Goal: Task Accomplishment & Management: Manage account settings

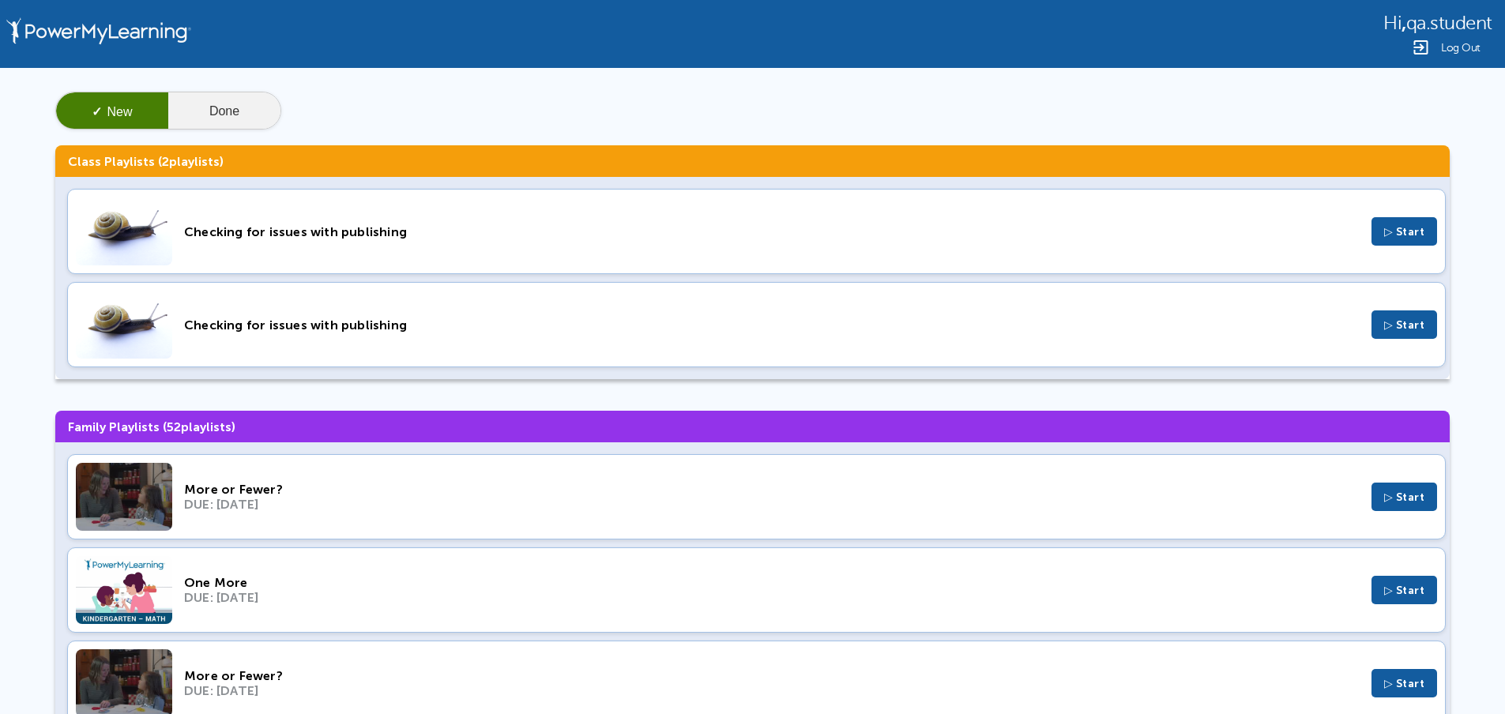
click at [213, 107] on button "Done" at bounding box center [224, 111] width 112 height 38
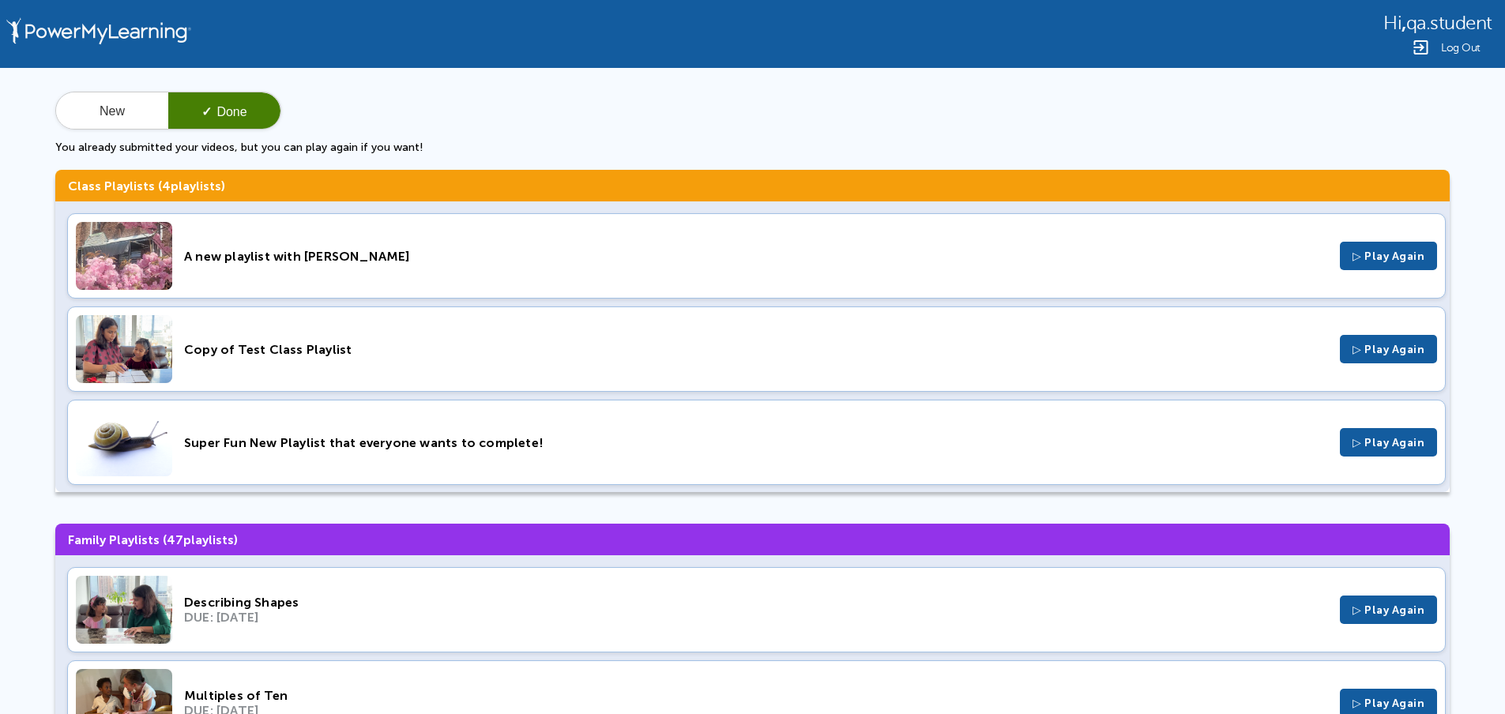
click at [1469, 51] on span "Log Out" at bounding box center [1460, 48] width 39 height 12
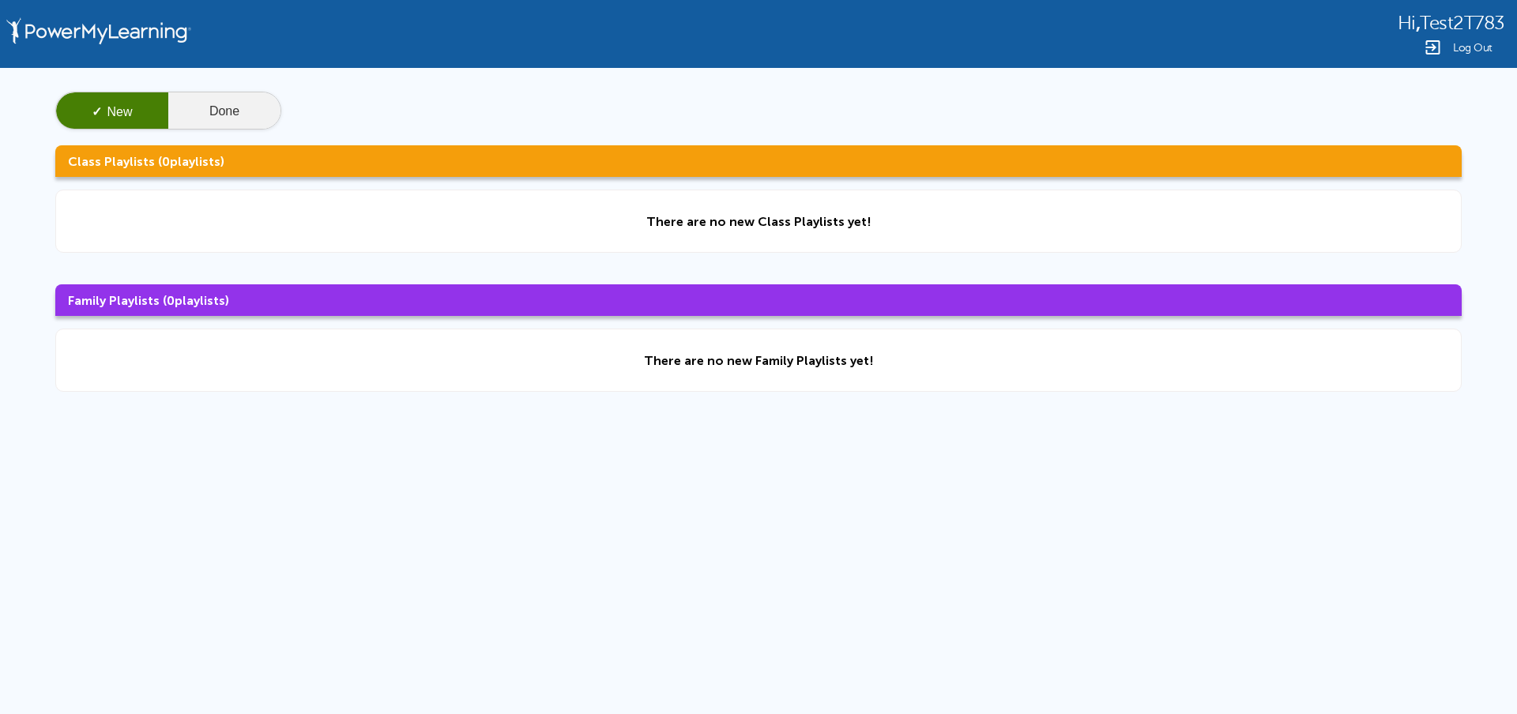
click at [269, 110] on button "Done" at bounding box center [224, 111] width 112 height 38
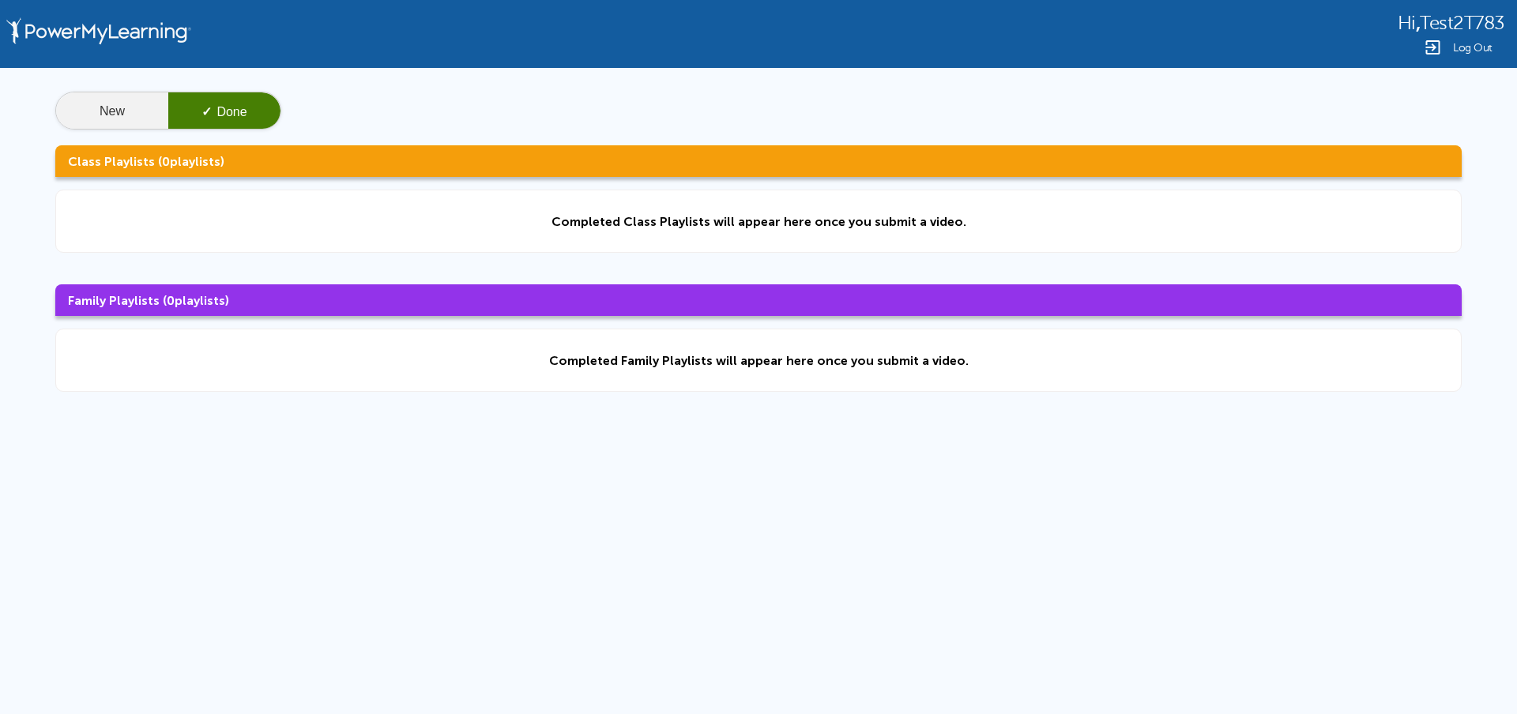
click at [135, 107] on button "New" at bounding box center [112, 111] width 112 height 38
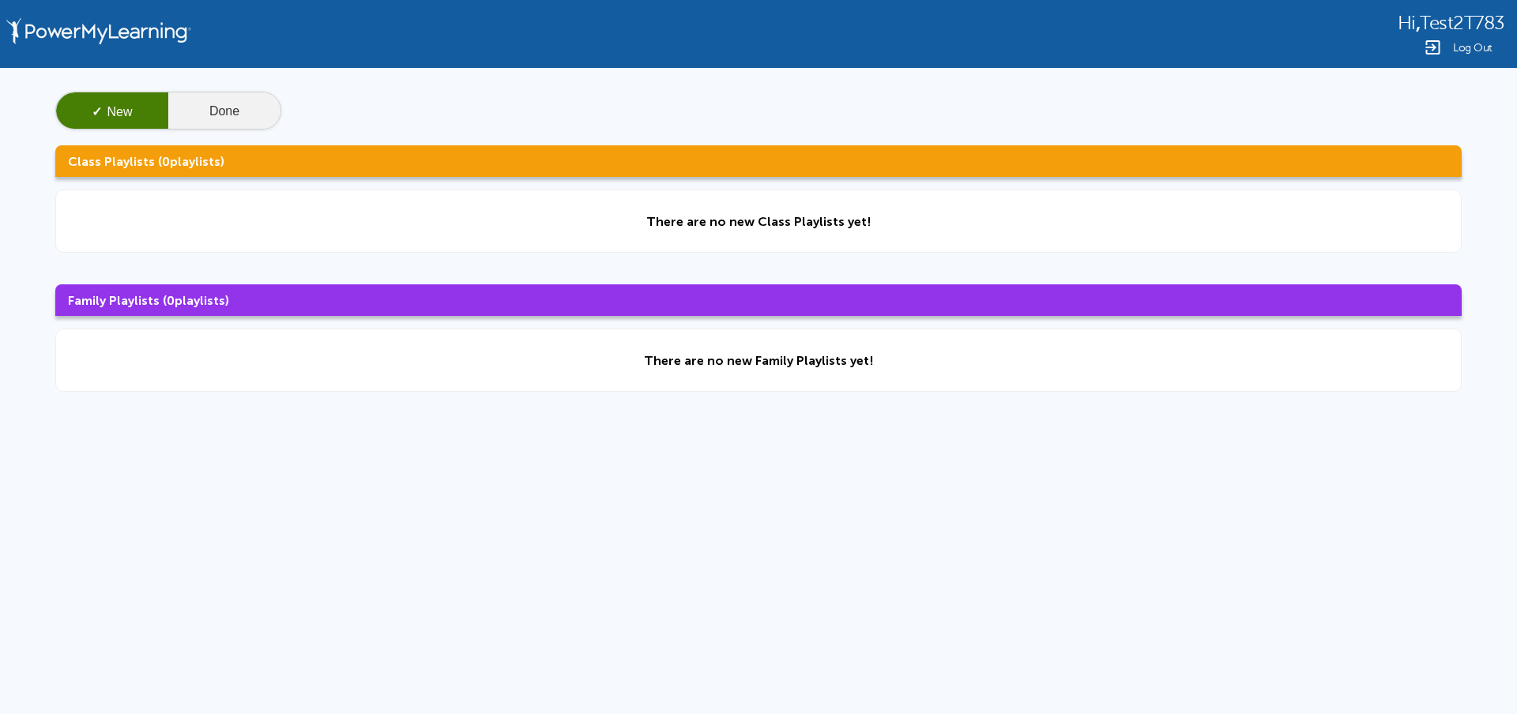
click at [225, 104] on button "Done" at bounding box center [224, 111] width 112 height 38
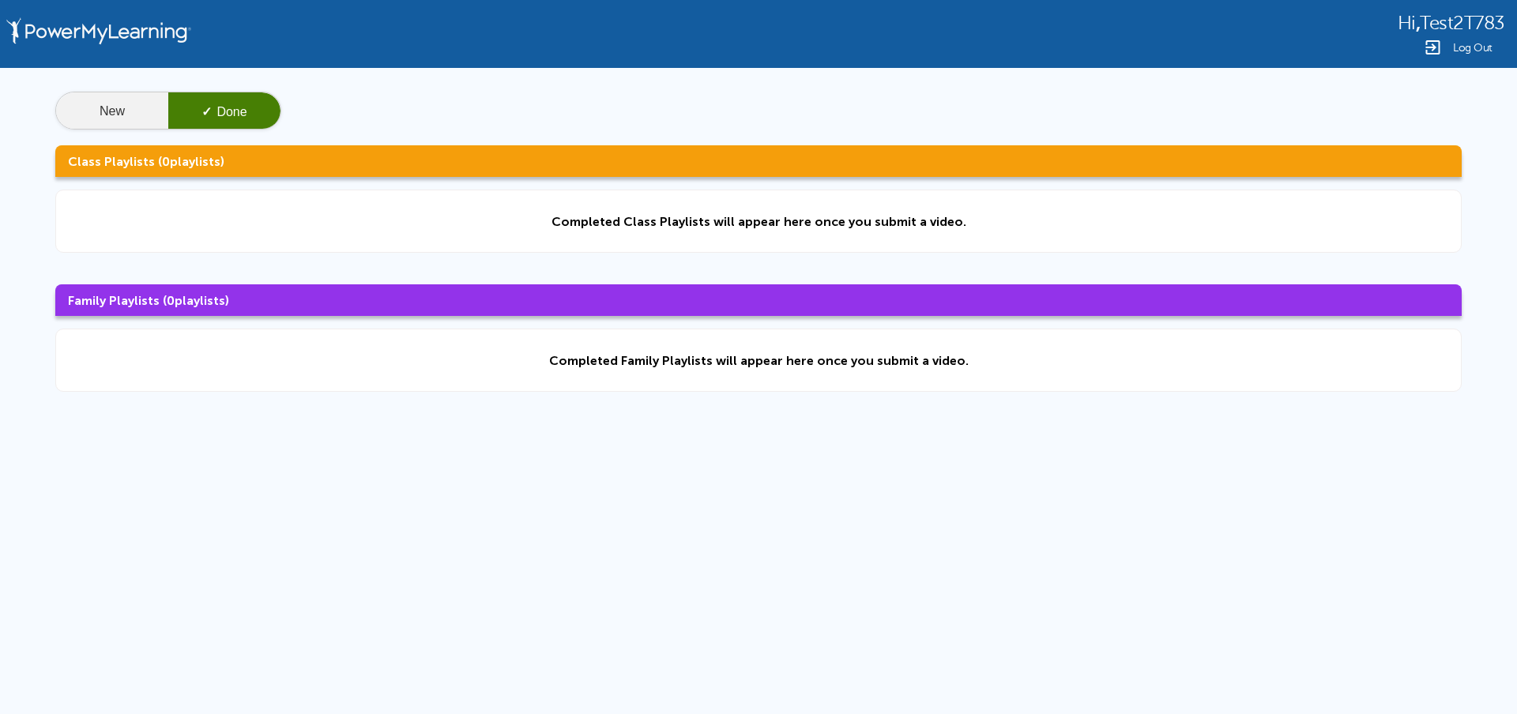
click at [83, 113] on button "New" at bounding box center [112, 111] width 112 height 38
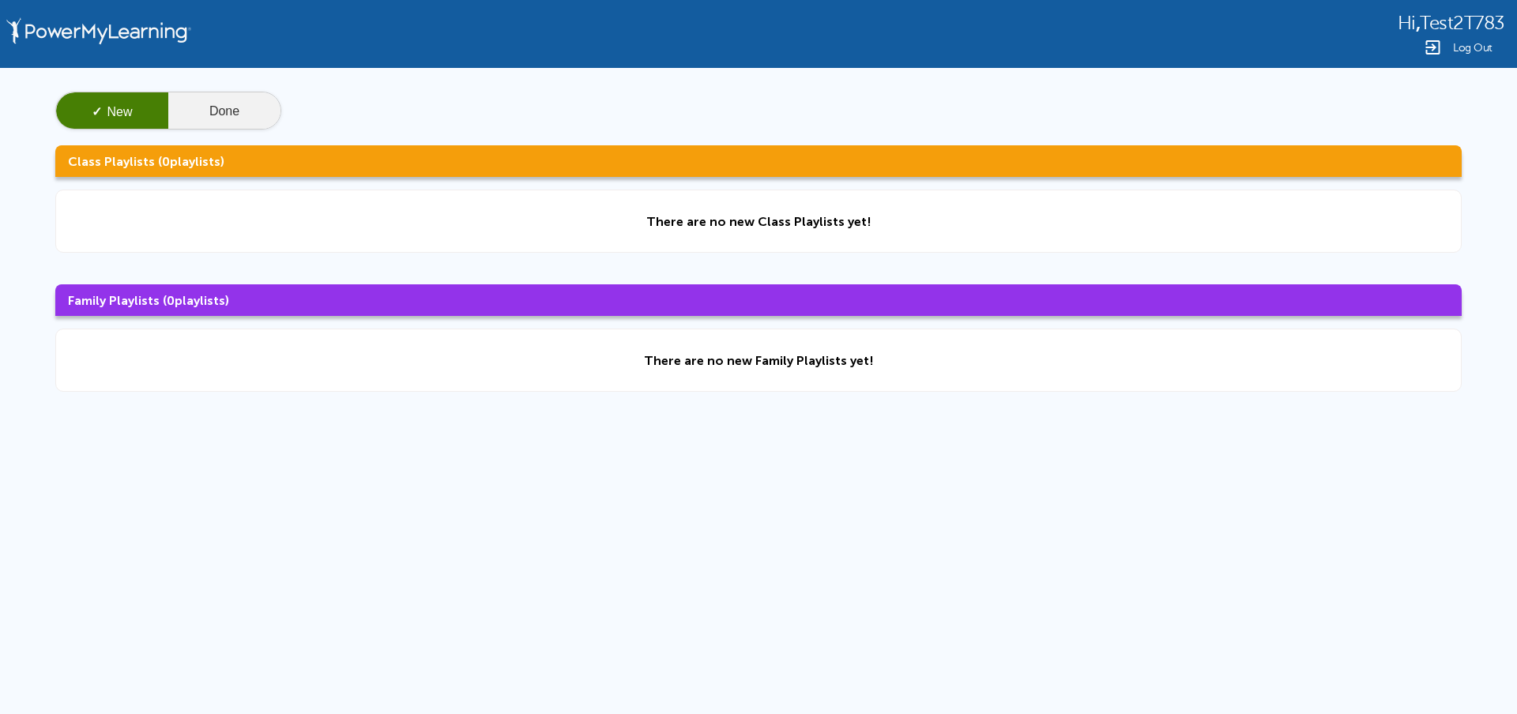
click at [208, 117] on button "Done" at bounding box center [224, 111] width 112 height 38
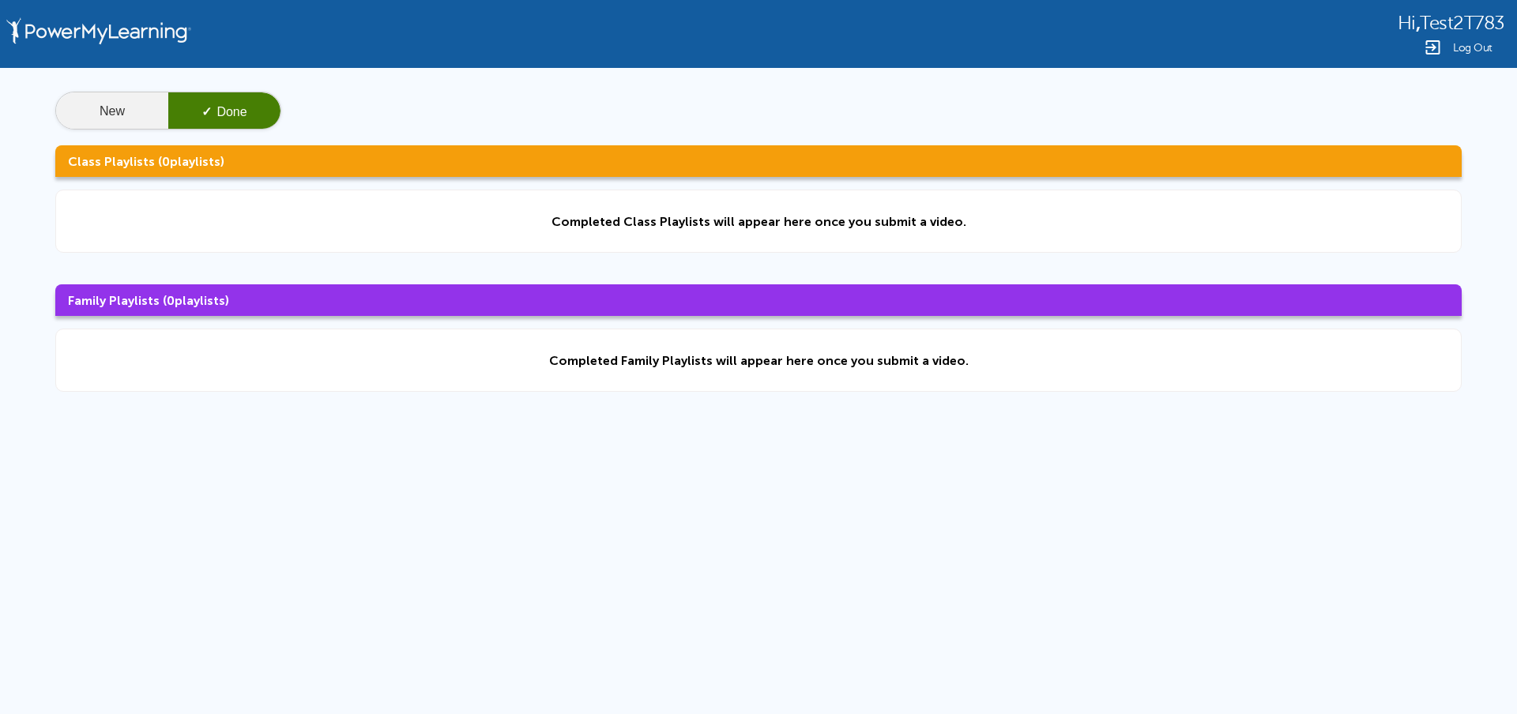
click at [144, 112] on button "New" at bounding box center [112, 111] width 112 height 38
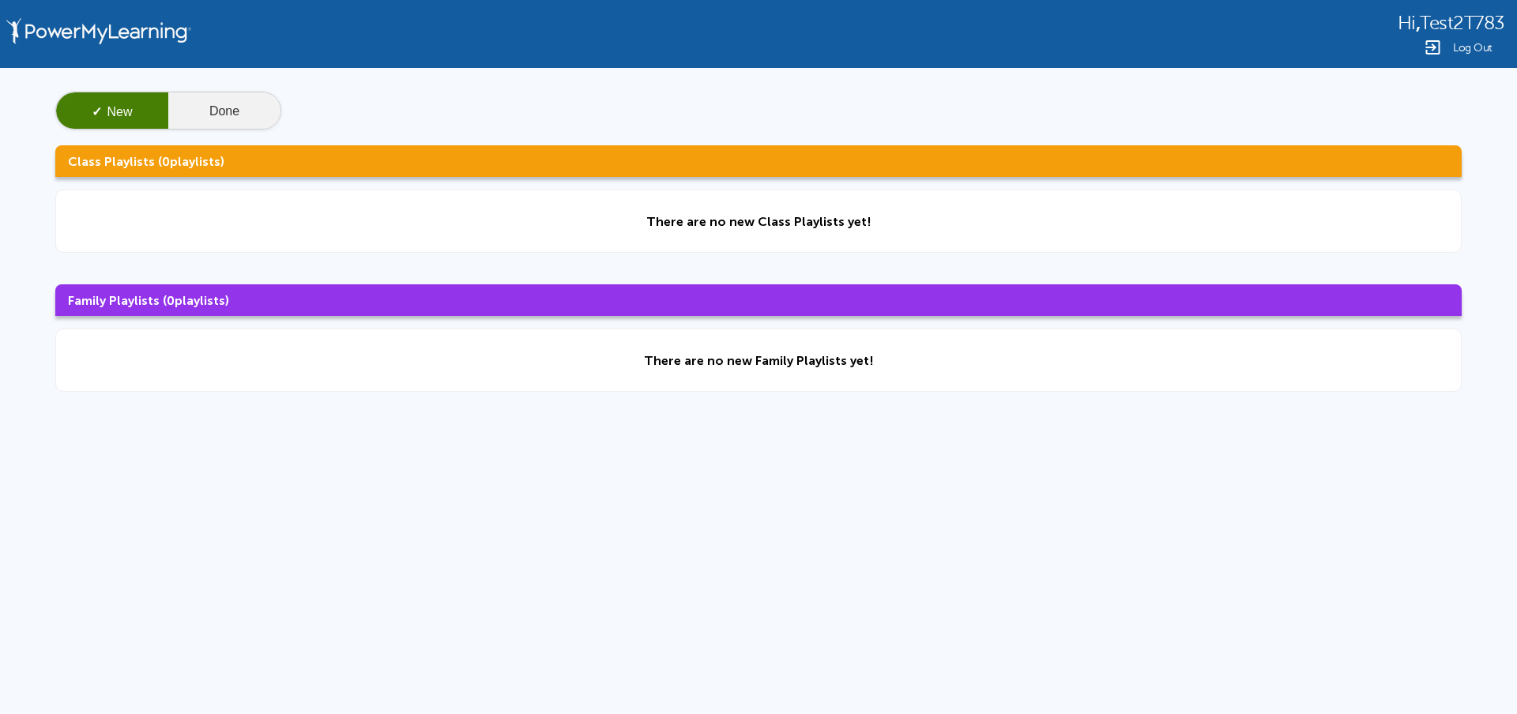
click at [220, 111] on button "Done" at bounding box center [224, 111] width 112 height 38
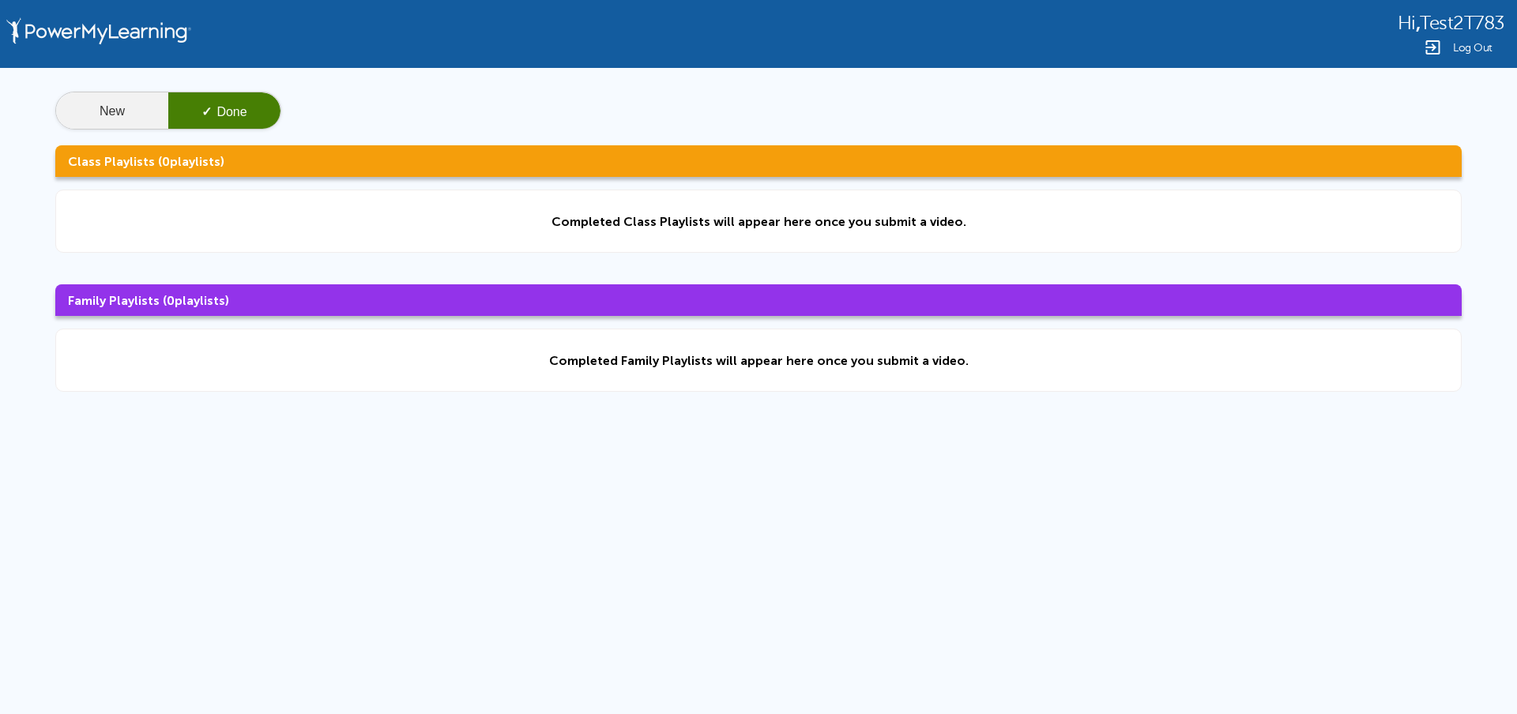
click at [143, 117] on button "New" at bounding box center [112, 111] width 112 height 38
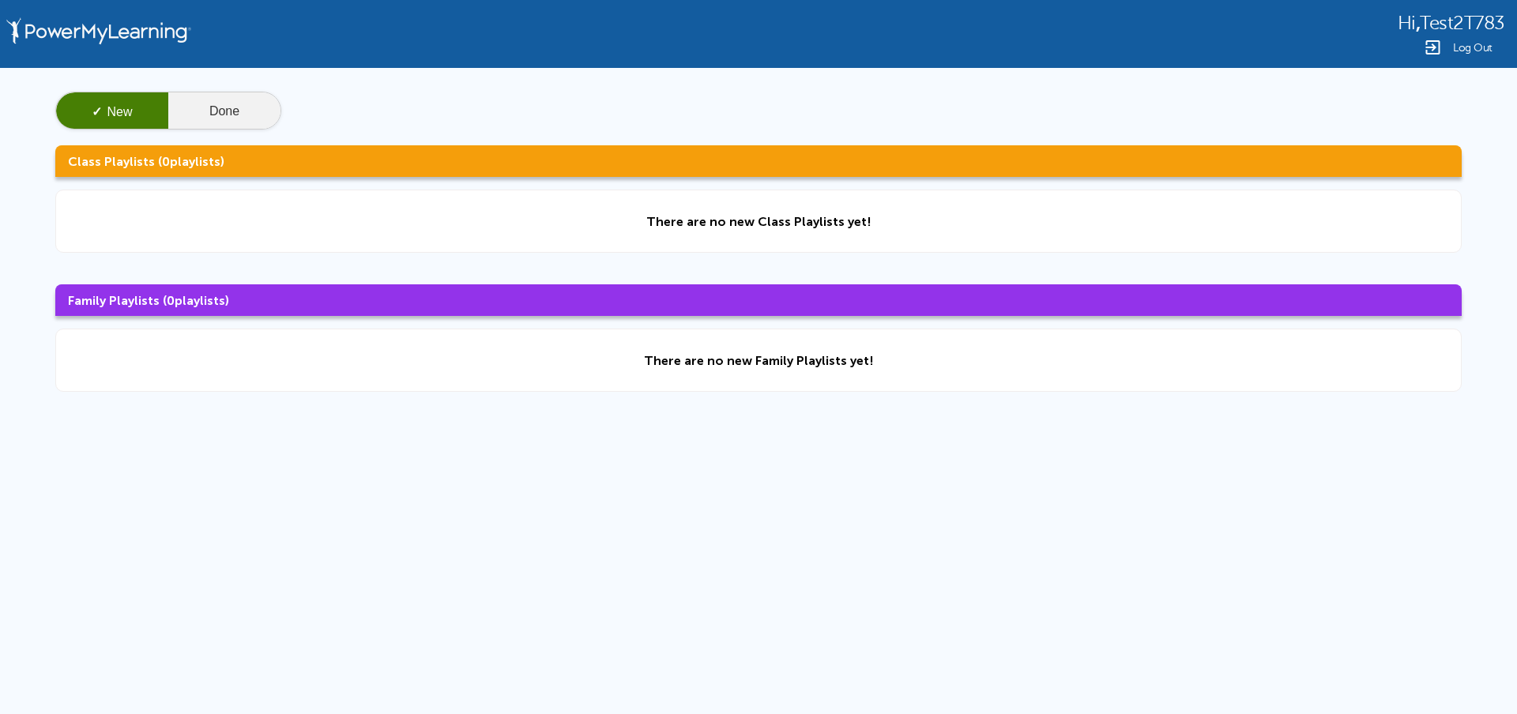
click at [201, 113] on button "Done" at bounding box center [224, 111] width 112 height 38
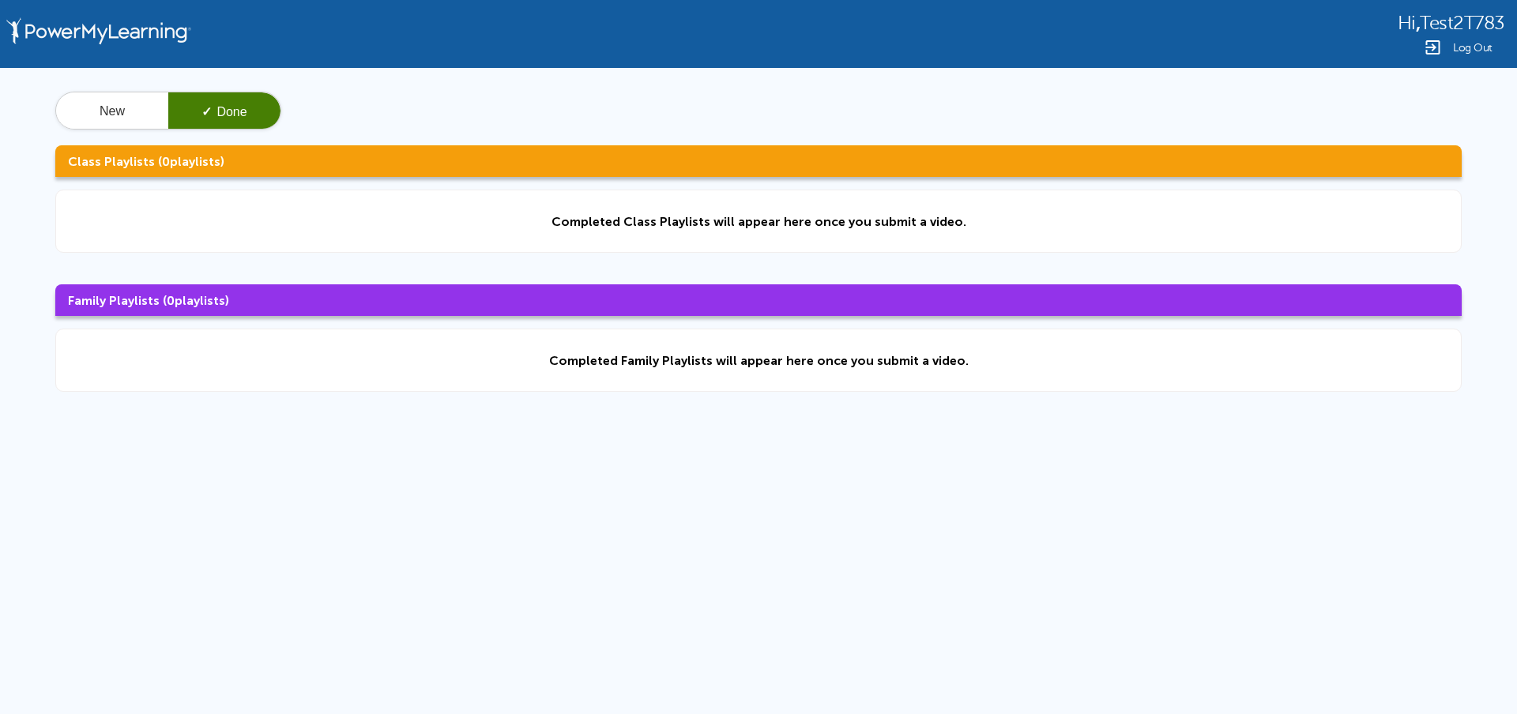
click at [1441, 47] on img at bounding box center [1432, 47] width 19 height 19
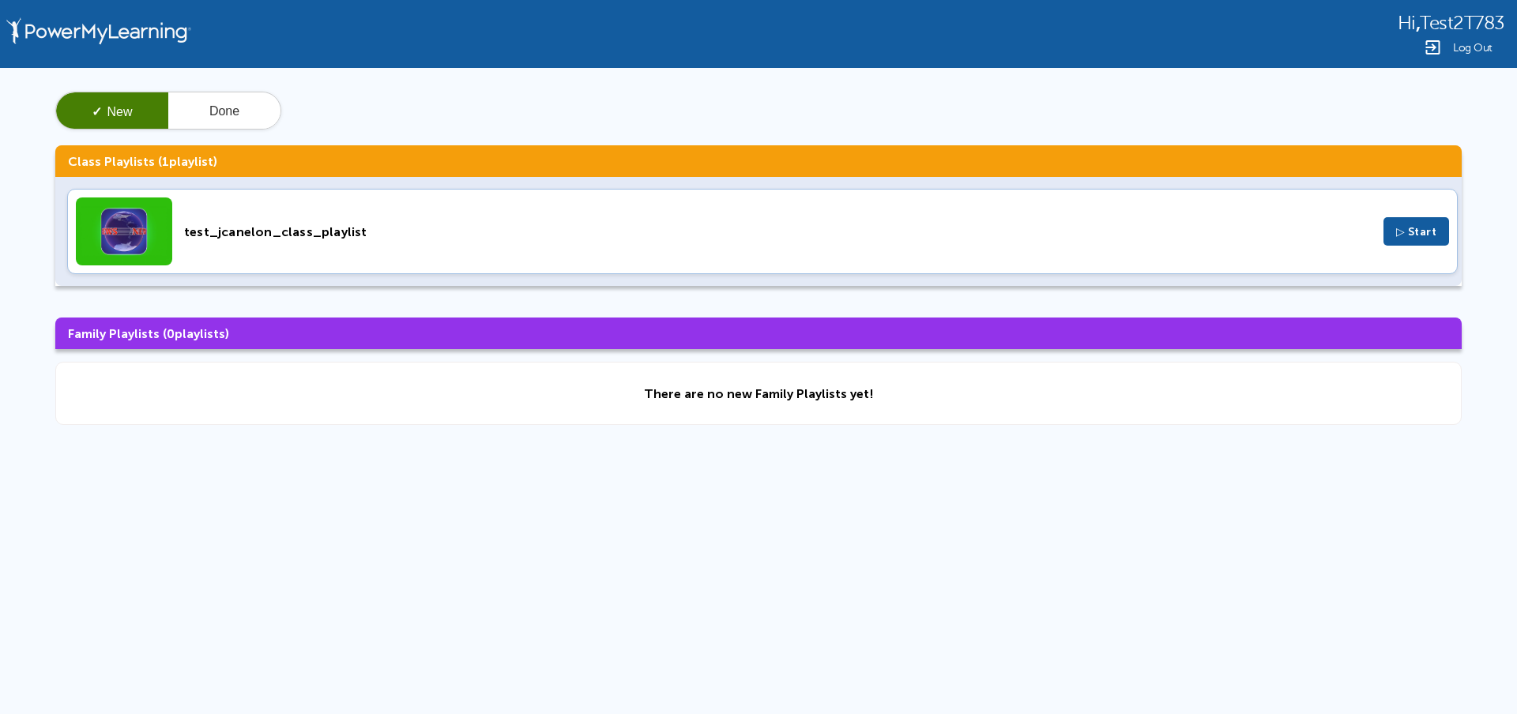
click at [1444, 45] on div "Log Out" at bounding box center [1451, 47] width 107 height 19
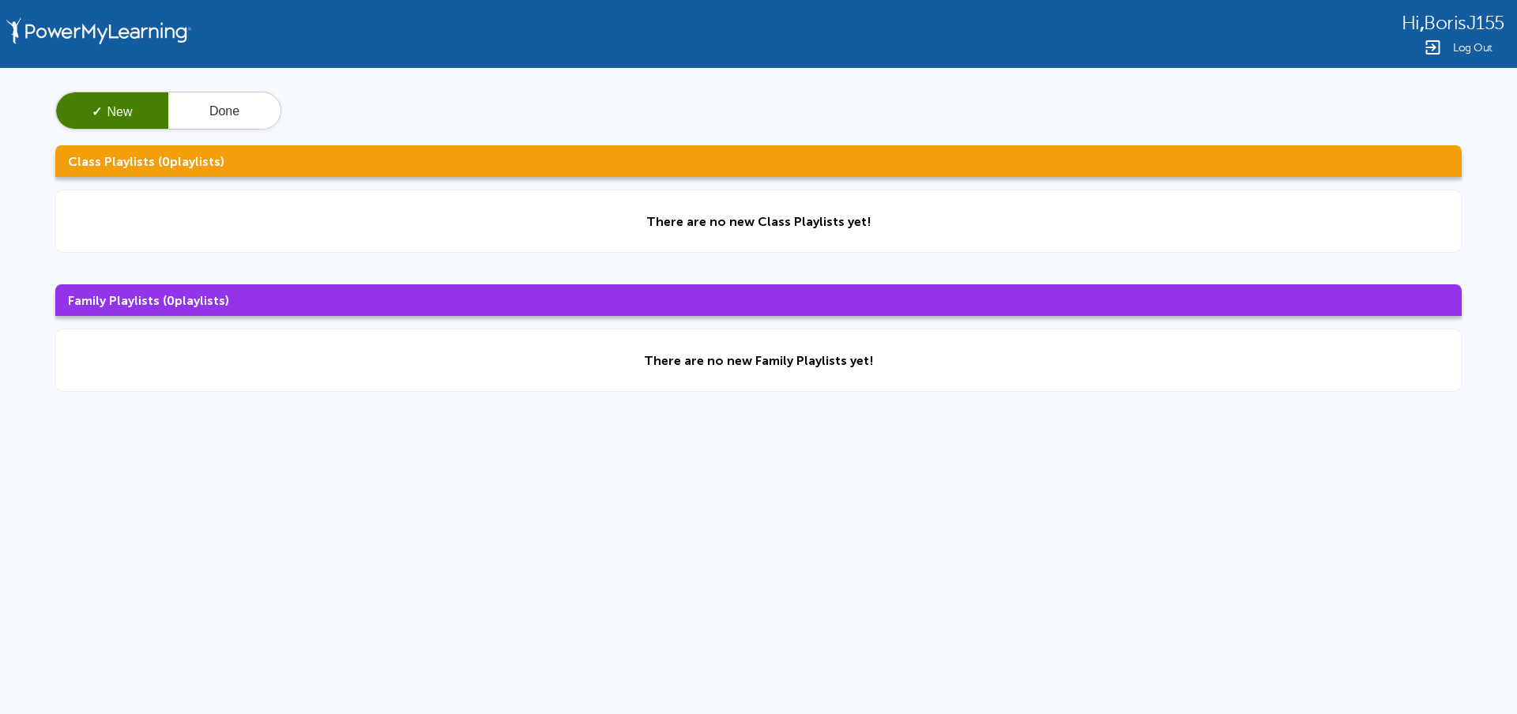
click at [1456, 39] on div "Log Out" at bounding box center [1452, 47] width 103 height 19
